Goal: Transaction & Acquisition: Purchase product/service

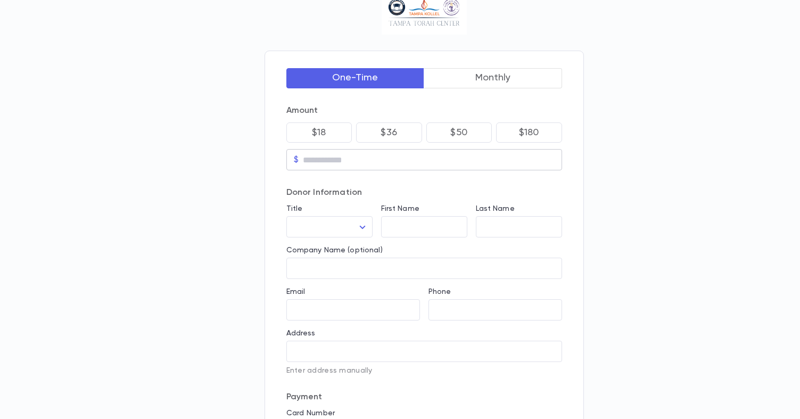
scroll to position [26, 0]
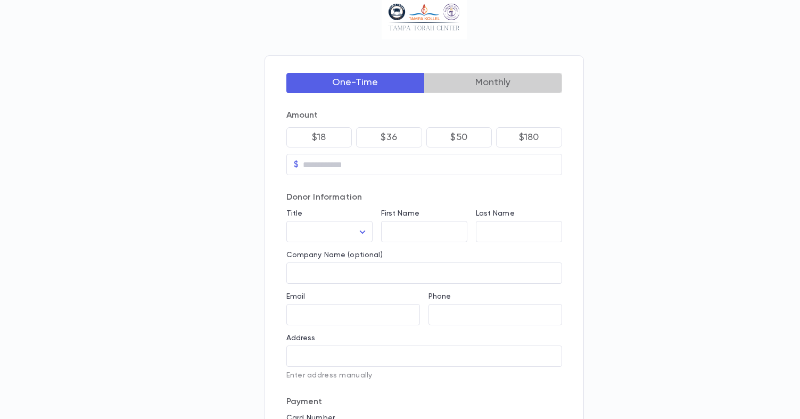
click at [489, 85] on button "Monthly" at bounding box center [493, 83] width 138 height 20
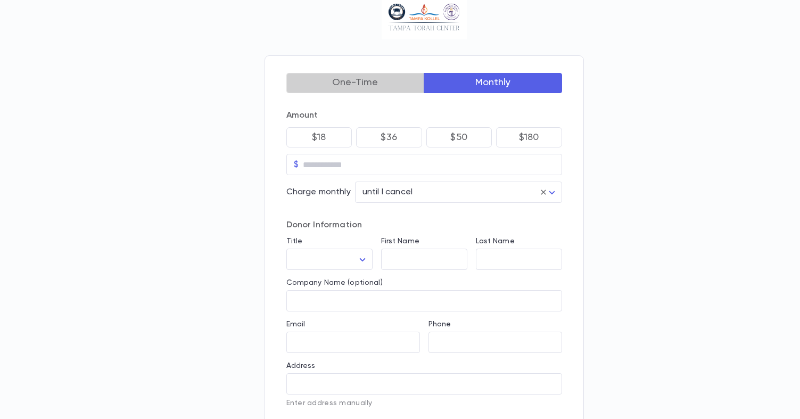
click at [374, 87] on button "One-Time" at bounding box center [355, 83] width 138 height 20
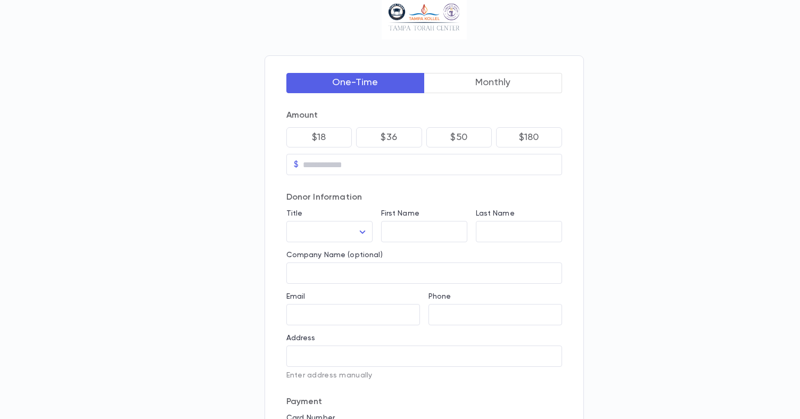
click at [448, 90] on button "Monthly" at bounding box center [493, 83] width 138 height 20
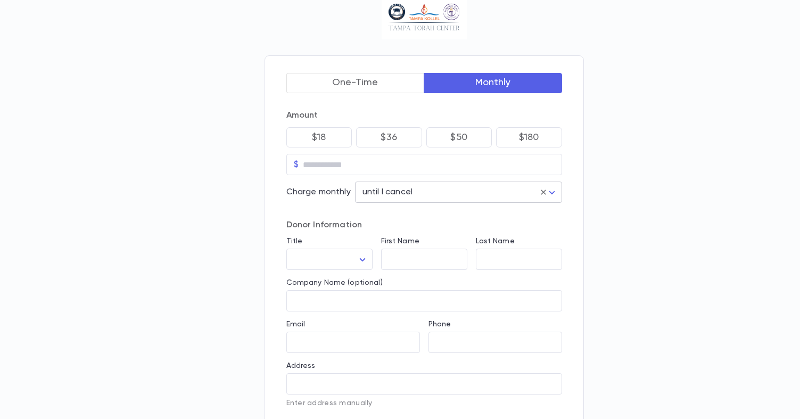
click at [450, 196] on body "One-Time Monthly Amount $18 $36 $50 $180 $ ​ Charge monthly until I cancel * ​ …" at bounding box center [400, 317] width 800 height 686
click at [323, 208] on div at bounding box center [402, 209] width 804 height 419
click at [380, 196] on body "One-Time Monthly Amount $18 $36 $50 $180 $ ​ Charge monthly until I cancel * ​ …" at bounding box center [402, 317] width 804 height 686
click at [543, 190] on div at bounding box center [402, 209] width 804 height 419
click at [329, 80] on button "One-Time" at bounding box center [355, 83] width 138 height 20
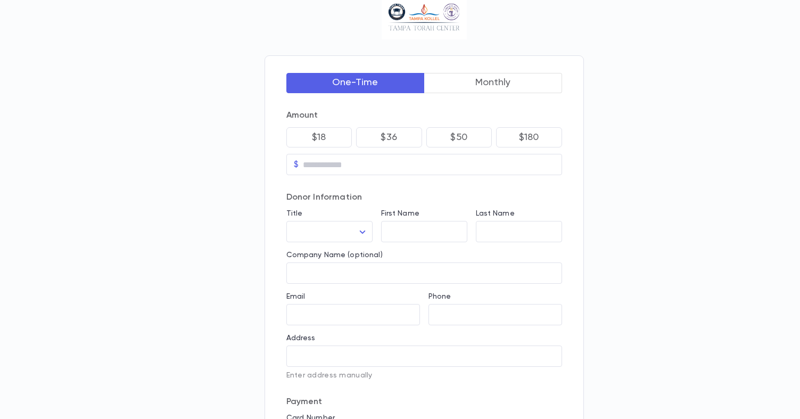
click at [460, 84] on button "Monthly" at bounding box center [493, 83] width 138 height 20
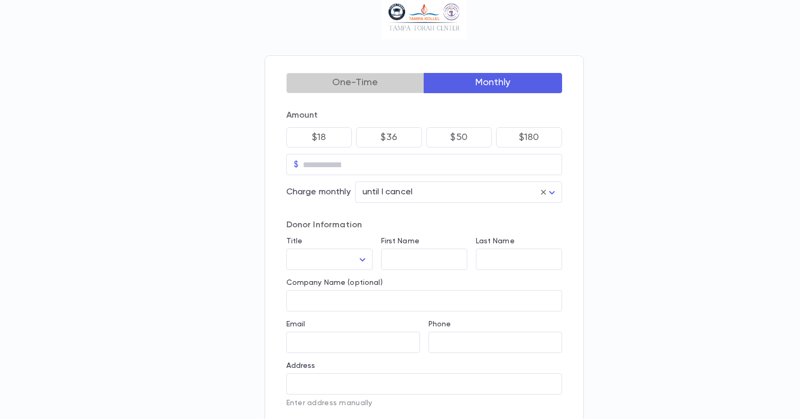
click at [344, 93] on button "One-Time" at bounding box center [355, 83] width 138 height 20
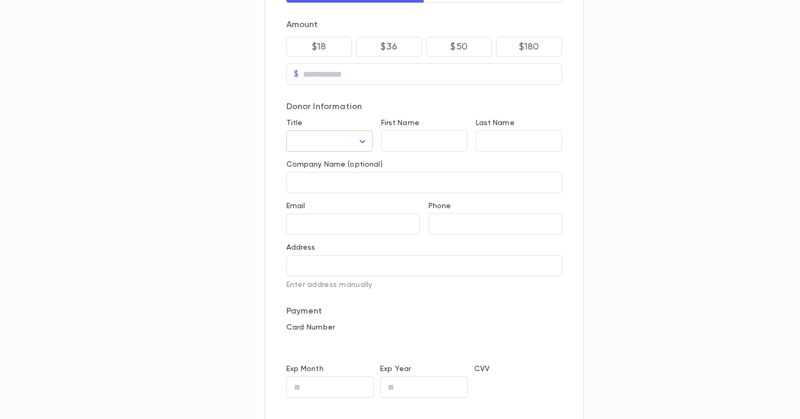
scroll to position [0, 0]
